Goal: Task Accomplishment & Management: Manage account settings

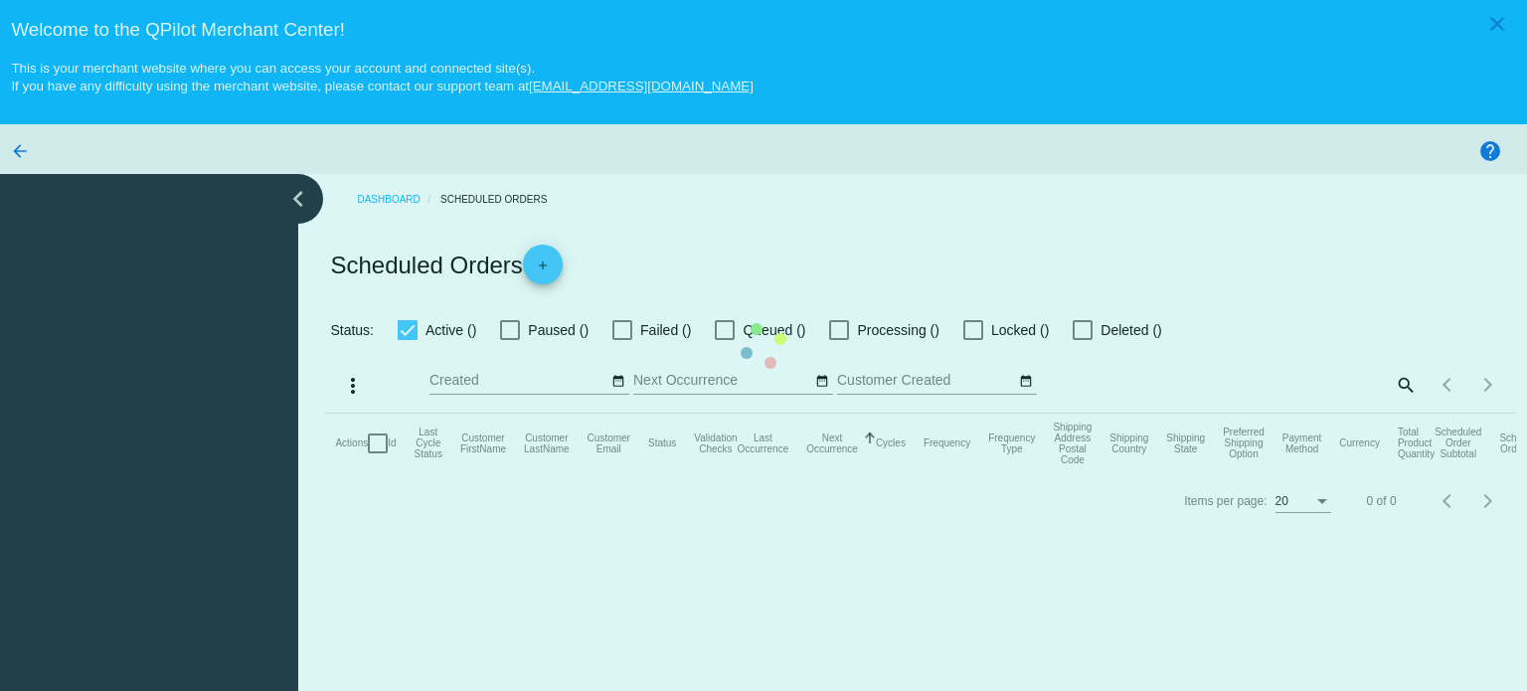
checkbox input "true"
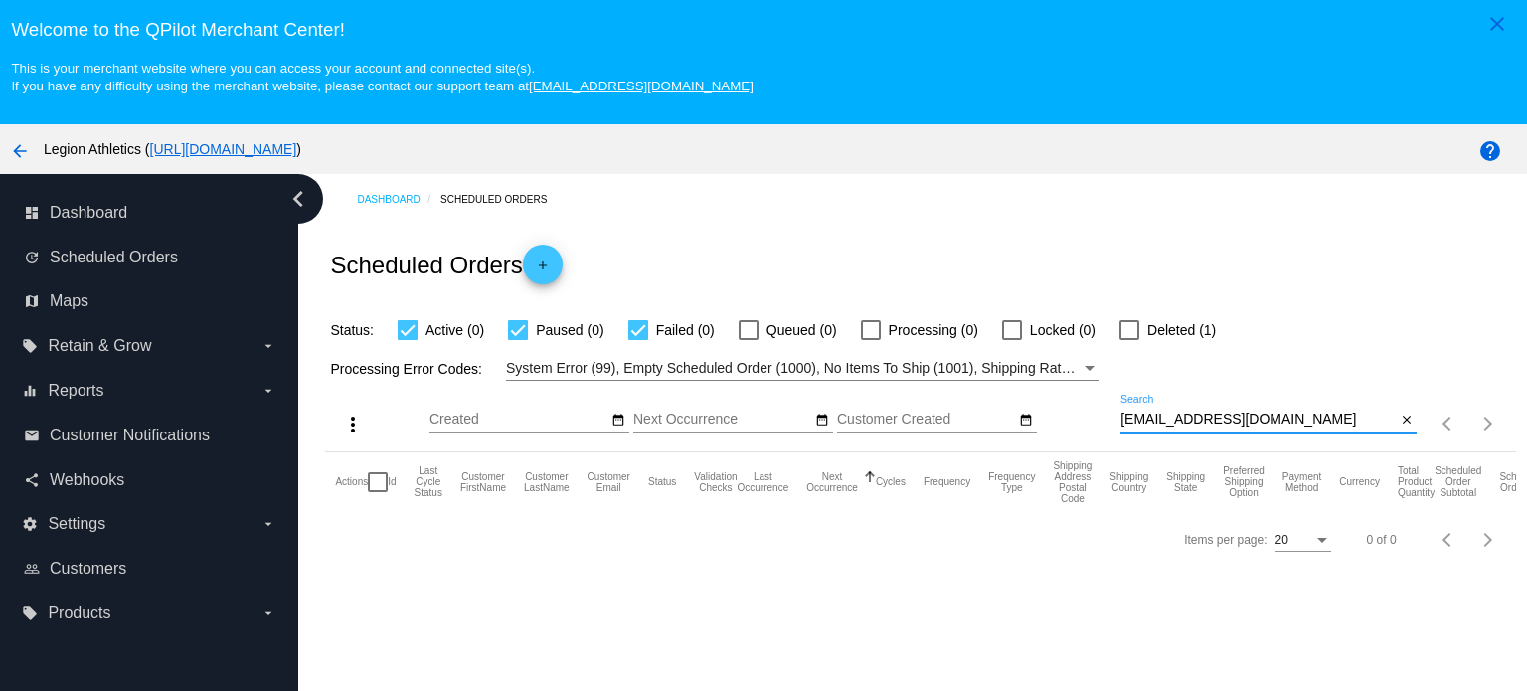
click at [1226, 419] on input "[EMAIL_ADDRESS][DOMAIN_NAME]" at bounding box center [1258, 420] width 275 height 16
paste input "rajmcp22@gmai"
type input "[EMAIL_ADDRESS][DOMAIN_NAME]"
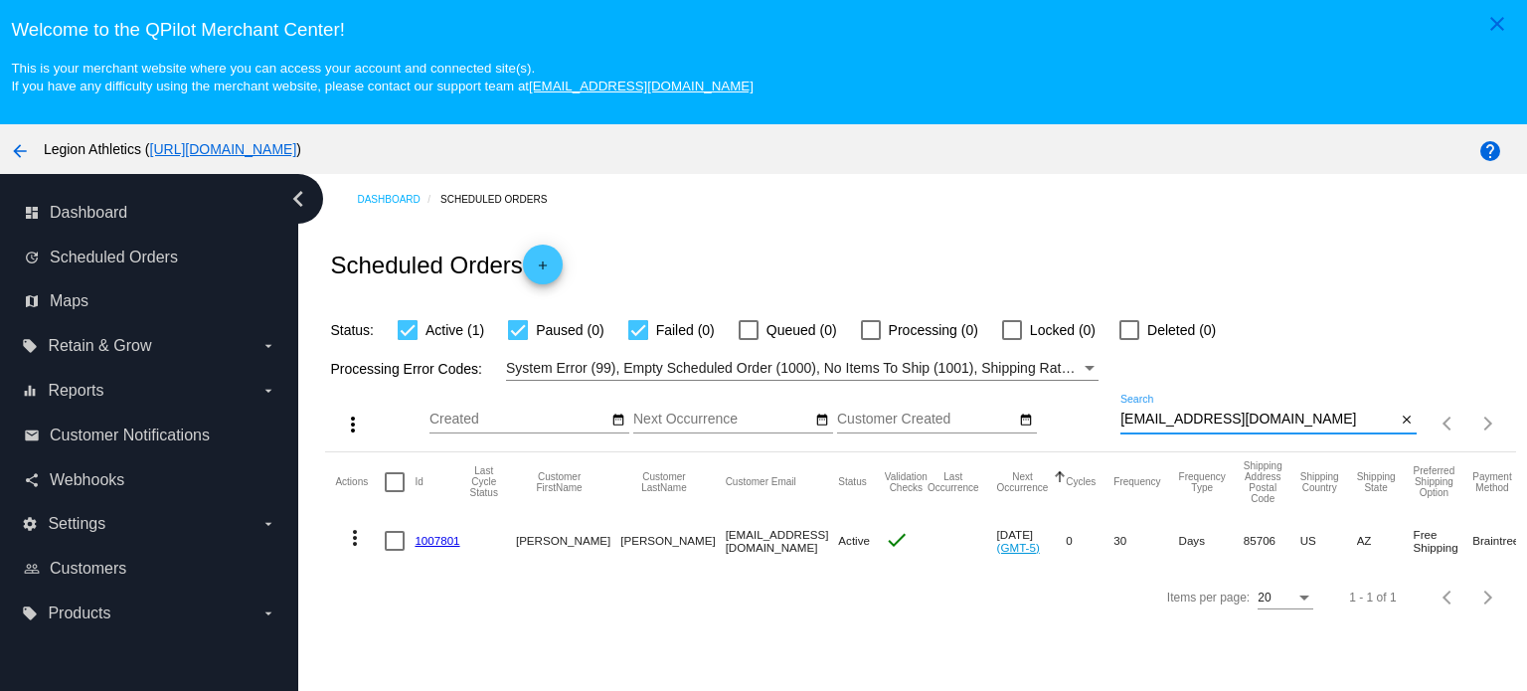
drag, startPoint x: 427, startPoint y: 539, endPoint x: 614, endPoint y: 381, distance: 244.8
click at [427, 539] on link "1007801" at bounding box center [437, 540] width 45 height 13
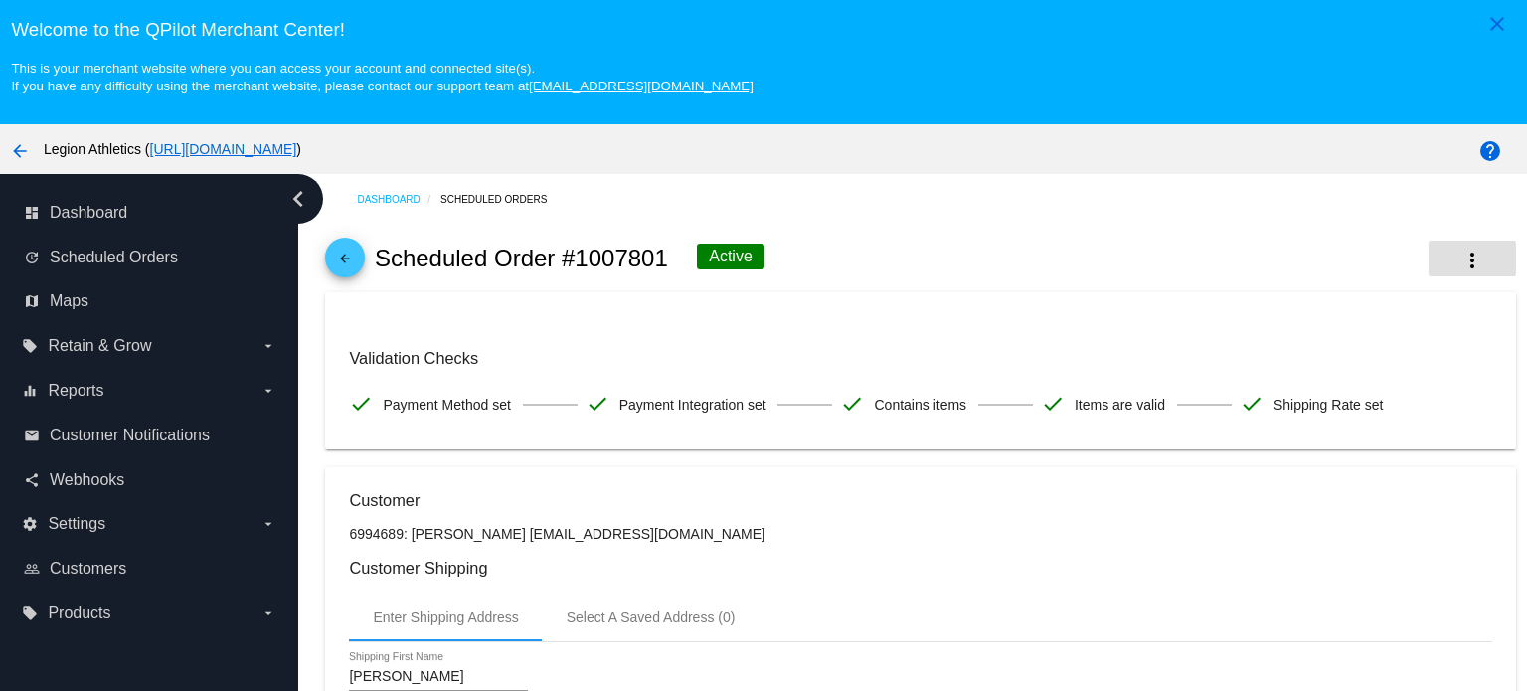
click at [1461, 261] on mat-icon "more_vert" at bounding box center [1473, 261] width 24 height 24
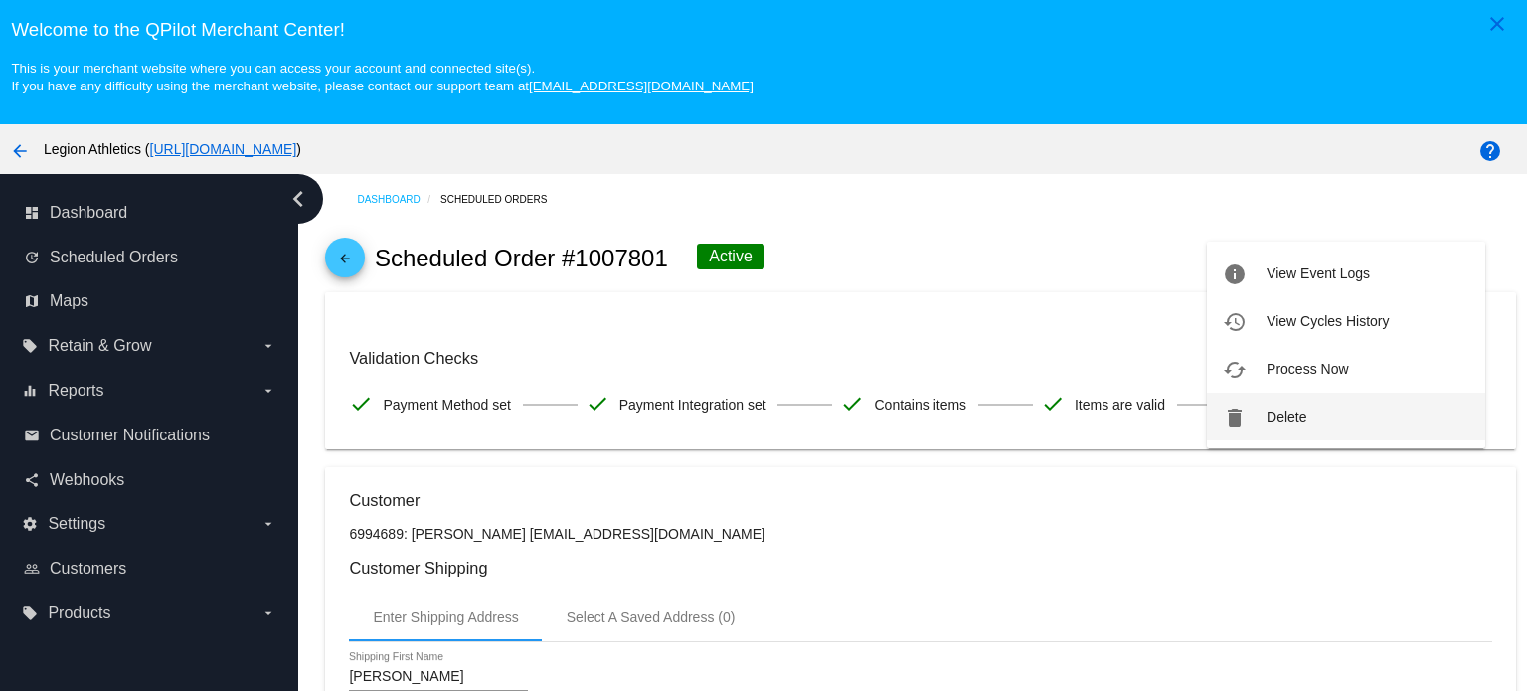
click at [1296, 414] on span "Delete" at bounding box center [1287, 417] width 40 height 16
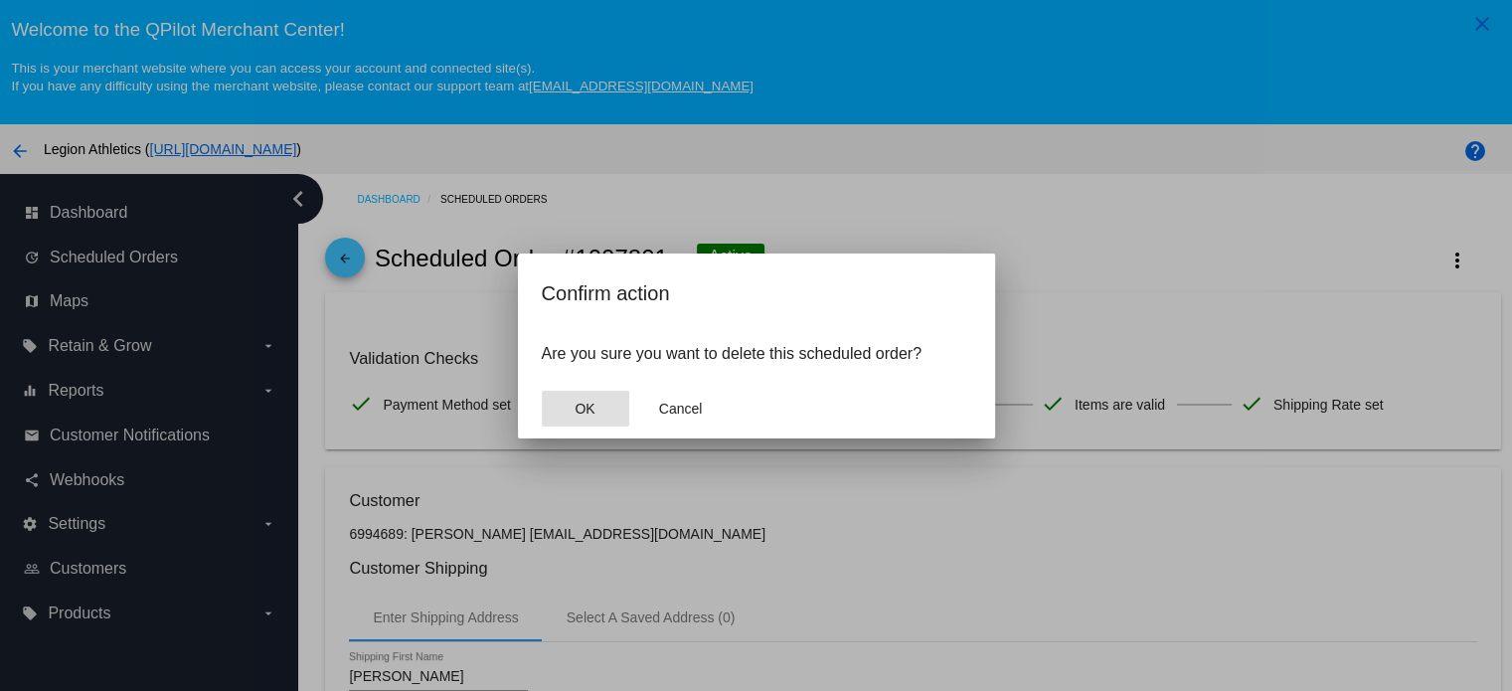
click at [570, 405] on button "OK" at bounding box center [586, 409] width 88 height 36
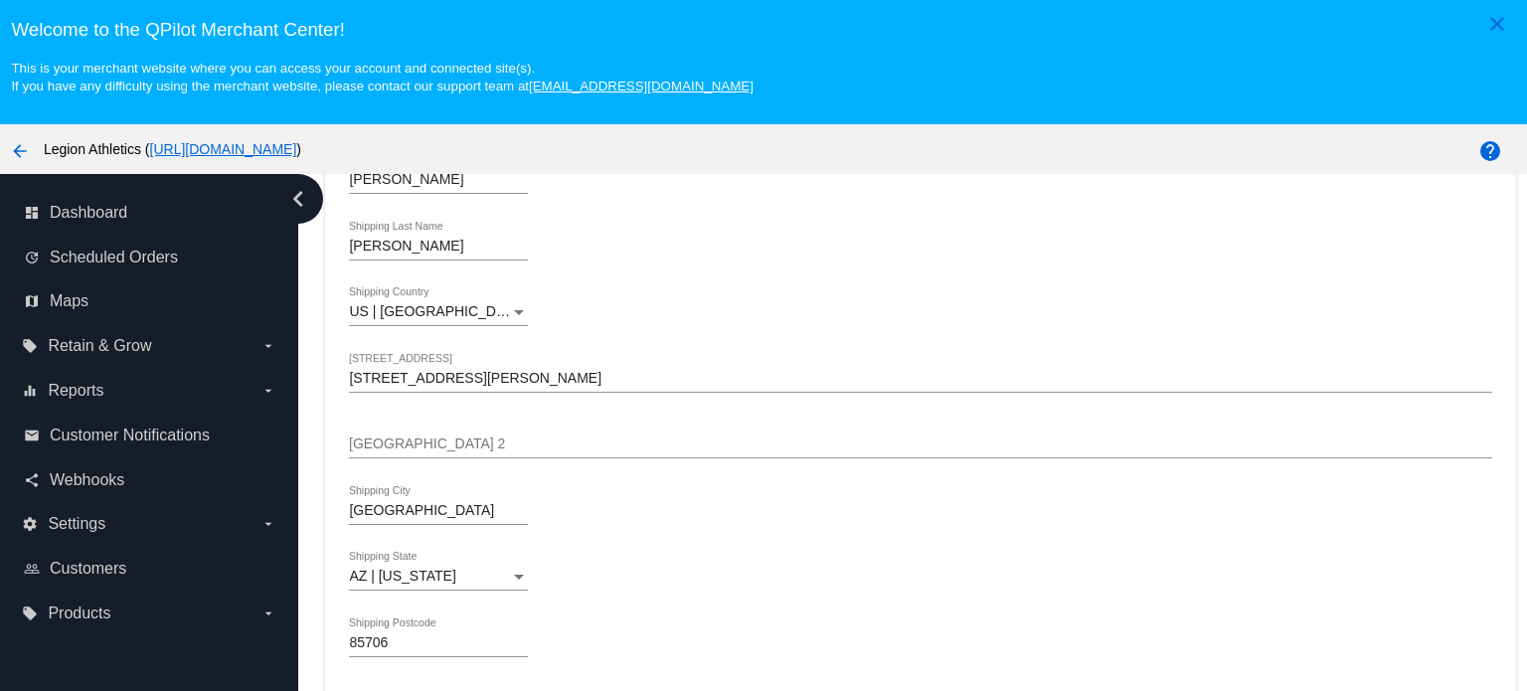
scroll to position [597, 0]
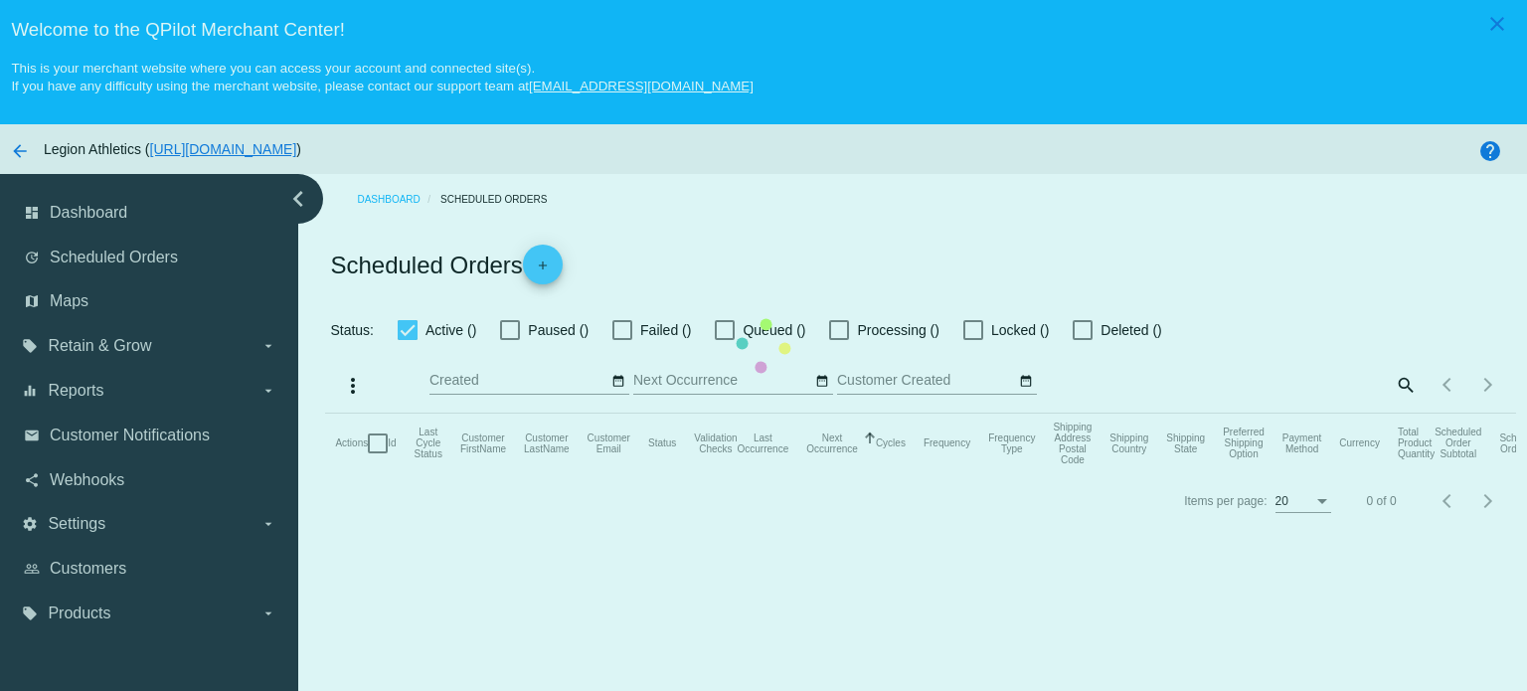
checkbox input "true"
